Goal: Information Seeking & Learning: Learn about a topic

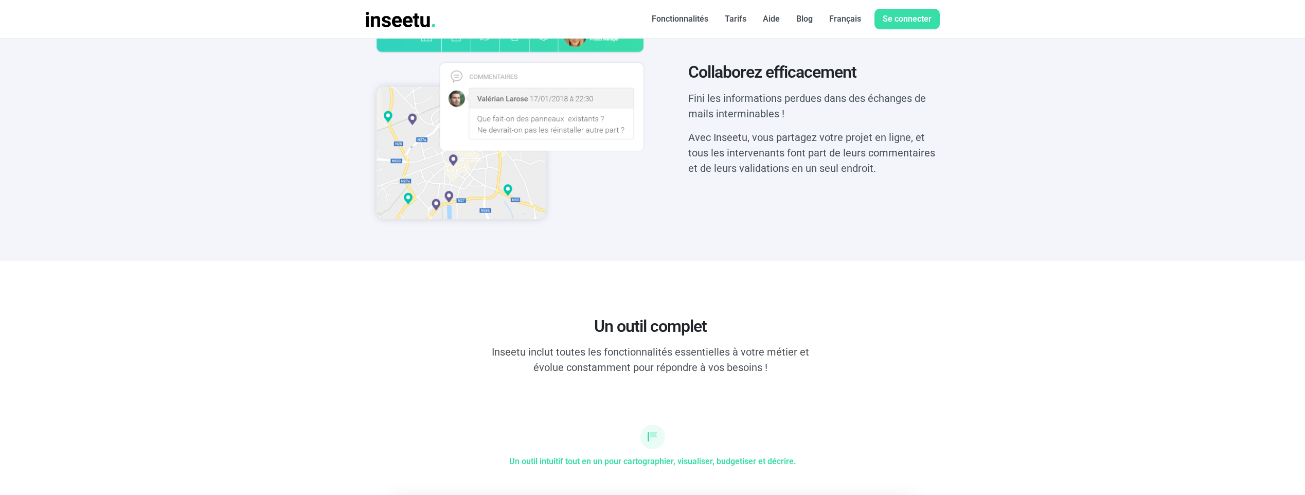
scroll to position [977, 0]
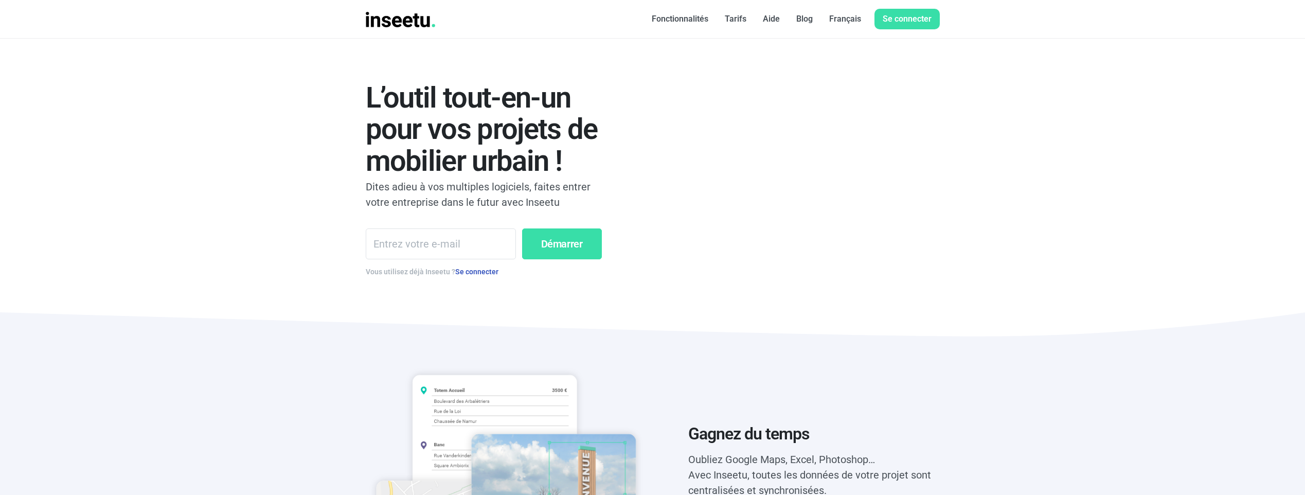
click at [1119, 274] on section "L’outil tout-en-un pour vos projets de mobilier urbain ! Dites adieu à vos mult…" at bounding box center [652, 199] width 1305 height 320
click at [725, 17] on font "Tarifs" at bounding box center [736, 19] width 22 height 10
click at [741, 17] on font "Tarifs" at bounding box center [736, 19] width 22 height 10
